Goal: Task Accomplishment & Management: Manage account settings

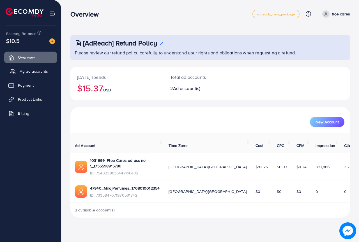
click at [36, 69] on span "My ad accounts" at bounding box center [33, 71] width 29 height 6
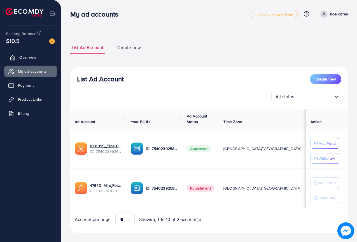
click at [28, 58] on span "Overview" at bounding box center [27, 57] width 17 height 6
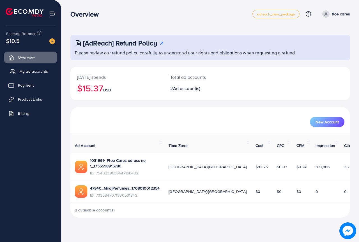
click at [32, 73] on span "My ad accounts" at bounding box center [33, 71] width 29 height 6
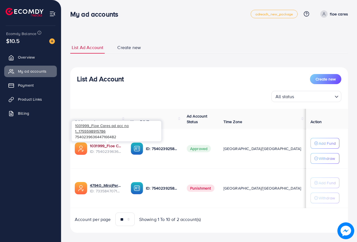
click at [102, 144] on link "1031999_Floe Cares ad acc no 1_1755598915786" at bounding box center [106, 146] width 32 height 6
click at [106, 145] on link "1031999_Floe Cares ad acc no 1_1755598915786" at bounding box center [106, 146] width 32 height 6
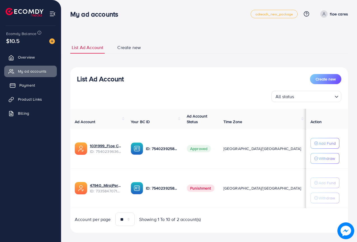
click at [31, 87] on span "Payment" at bounding box center [27, 85] width 16 height 6
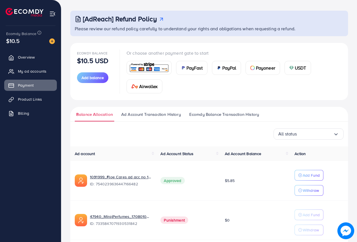
scroll to position [46, 0]
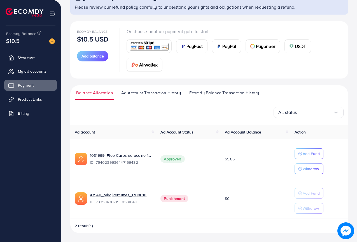
click at [153, 93] on span "Ad Account Transaction History" at bounding box center [151, 93] width 60 height 6
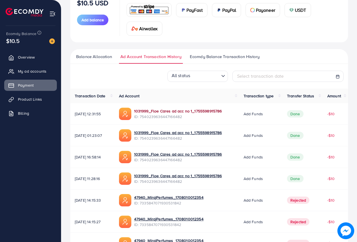
scroll to position [84, 0]
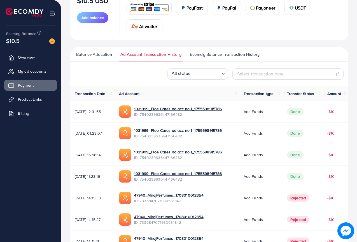
click at [216, 55] on span "Ecomdy Balance Transaction History" at bounding box center [225, 54] width 70 height 6
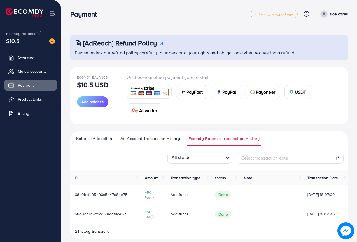
scroll to position [6, 0]
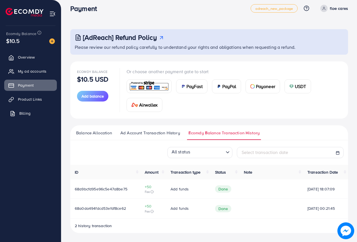
click at [29, 112] on span "Billing" at bounding box center [24, 113] width 11 height 6
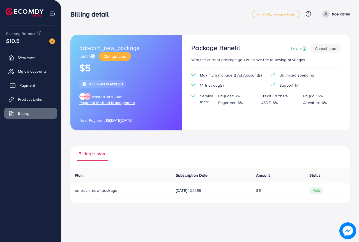
click at [25, 84] on span "Payment" at bounding box center [27, 85] width 16 height 6
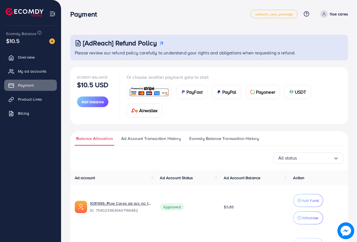
click at [51, 15] on img at bounding box center [52, 14] width 6 height 6
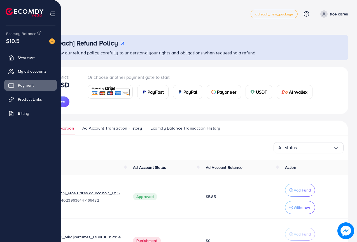
click at [51, 14] on img at bounding box center [52, 14] width 6 height 6
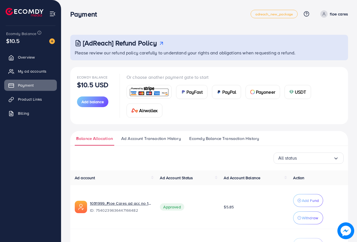
click at [143, 19] on div "Payment adreach_new_package Help Center Contact Support Plans and Pricing Term …" at bounding box center [209, 14] width 278 height 16
click at [340, 13] on p "floe cares" at bounding box center [339, 14] width 18 height 7
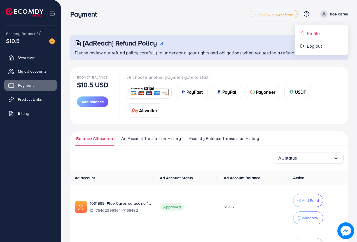
click at [321, 31] on link "Profile" at bounding box center [321, 33] width 53 height 13
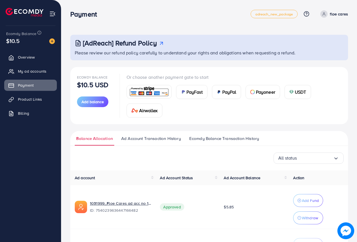
select select "********"
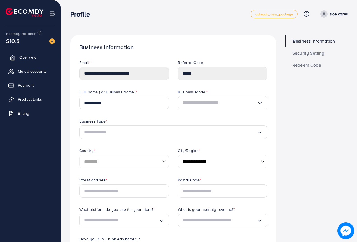
click at [29, 57] on span "Overview" at bounding box center [27, 57] width 17 height 6
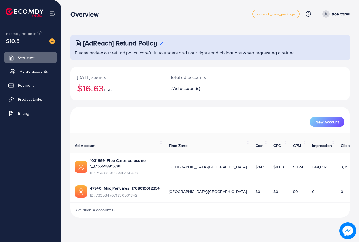
click at [29, 73] on span "My ad accounts" at bounding box center [33, 71] width 29 height 6
